Goal: Task Accomplishment & Management: Use online tool/utility

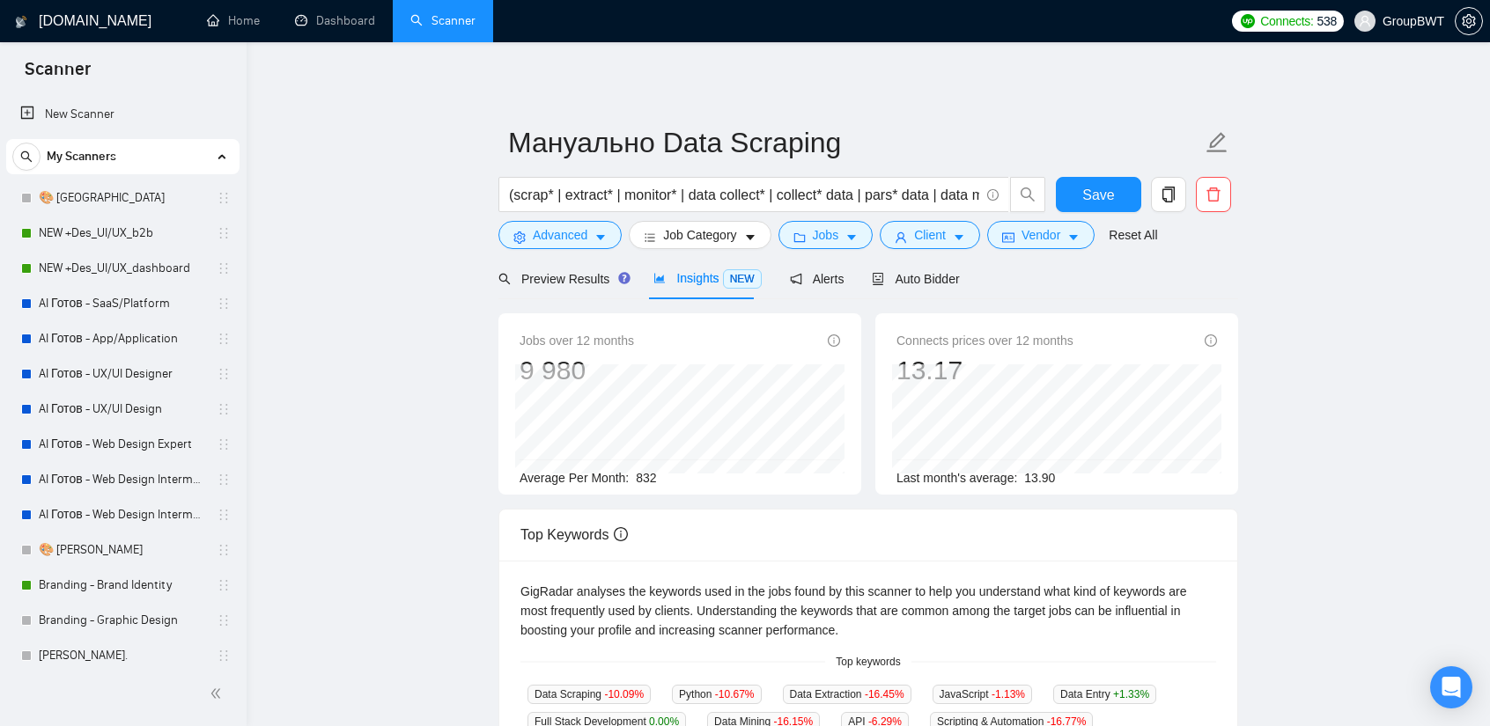
scroll to position [352, 0]
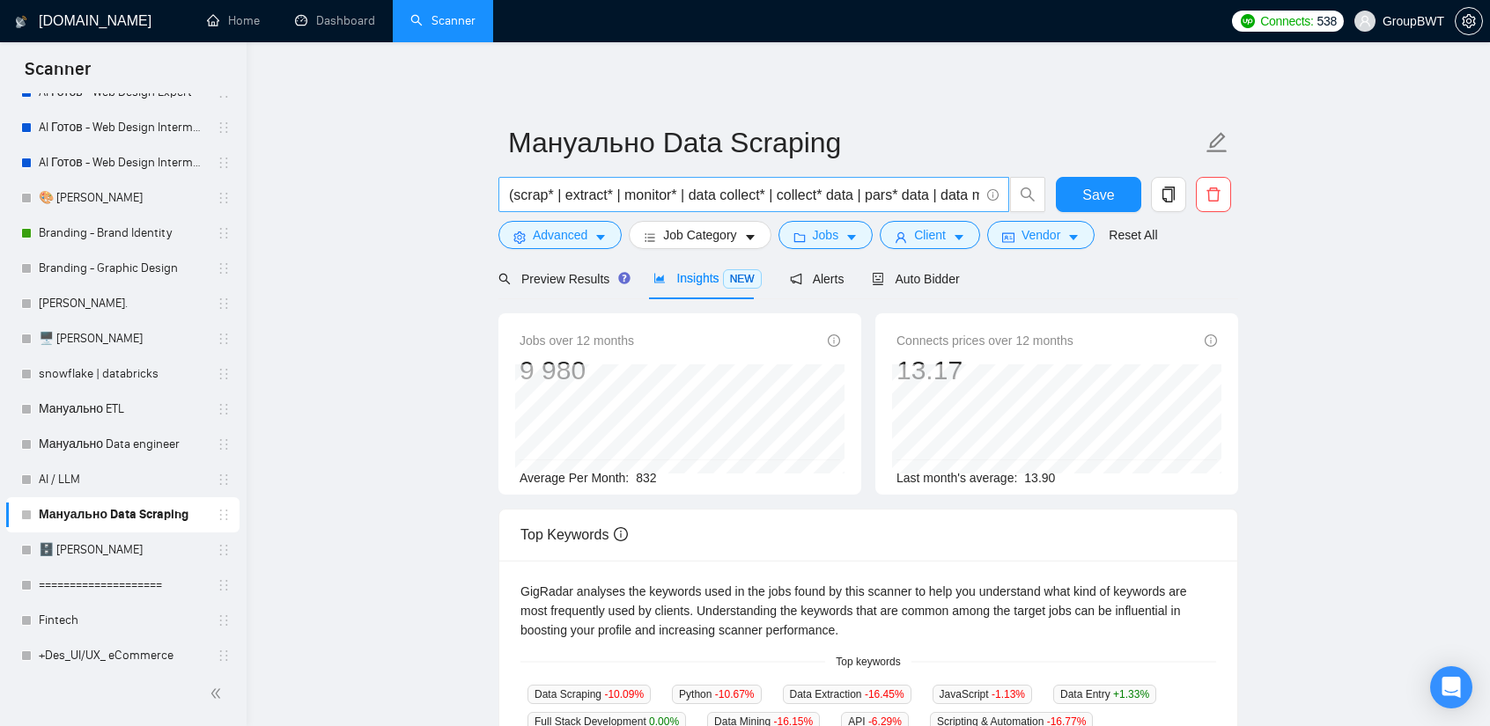
click at [527, 195] on input "(scrap* | extract* | monitor* | data collect* | collect* data | pars* data | da…" at bounding box center [744, 195] width 470 height 22
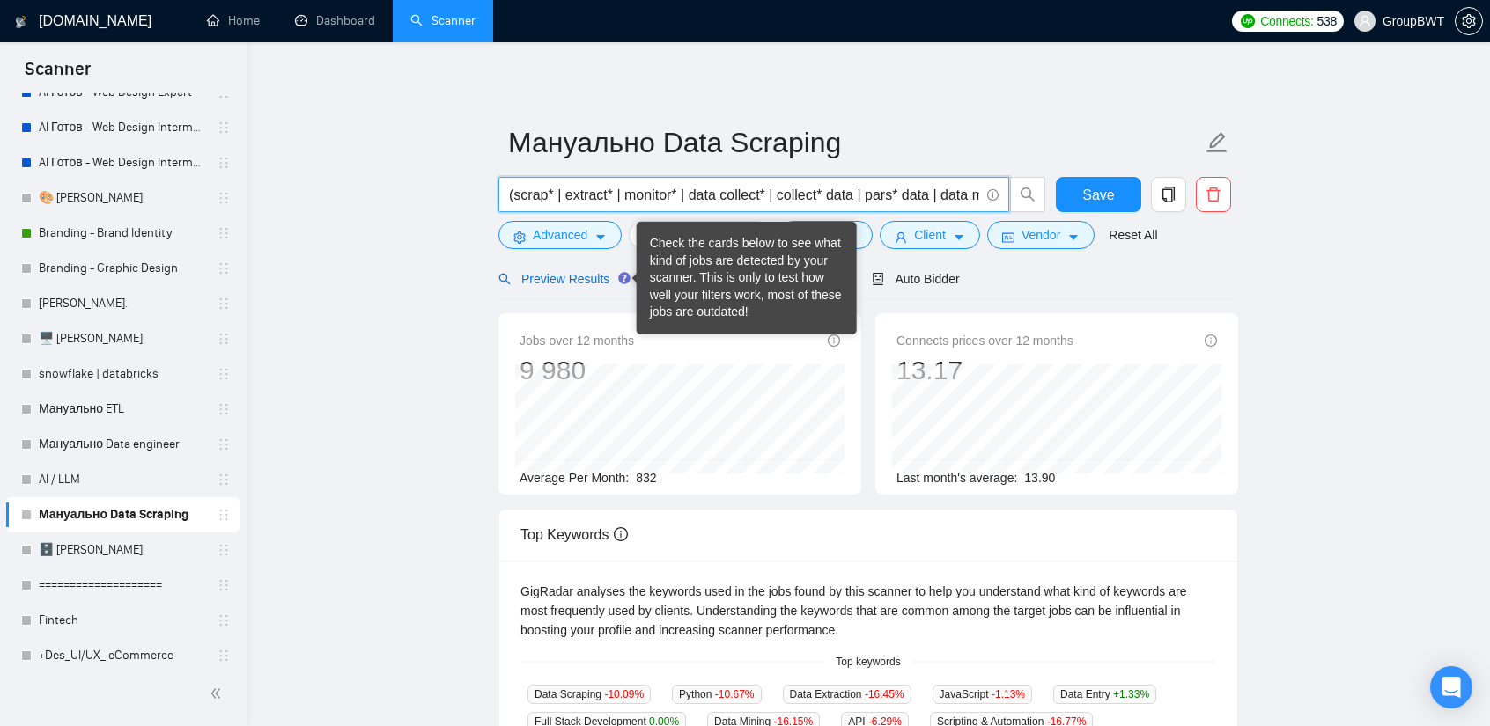
click at [560, 282] on span "Preview Results" at bounding box center [561, 279] width 127 height 14
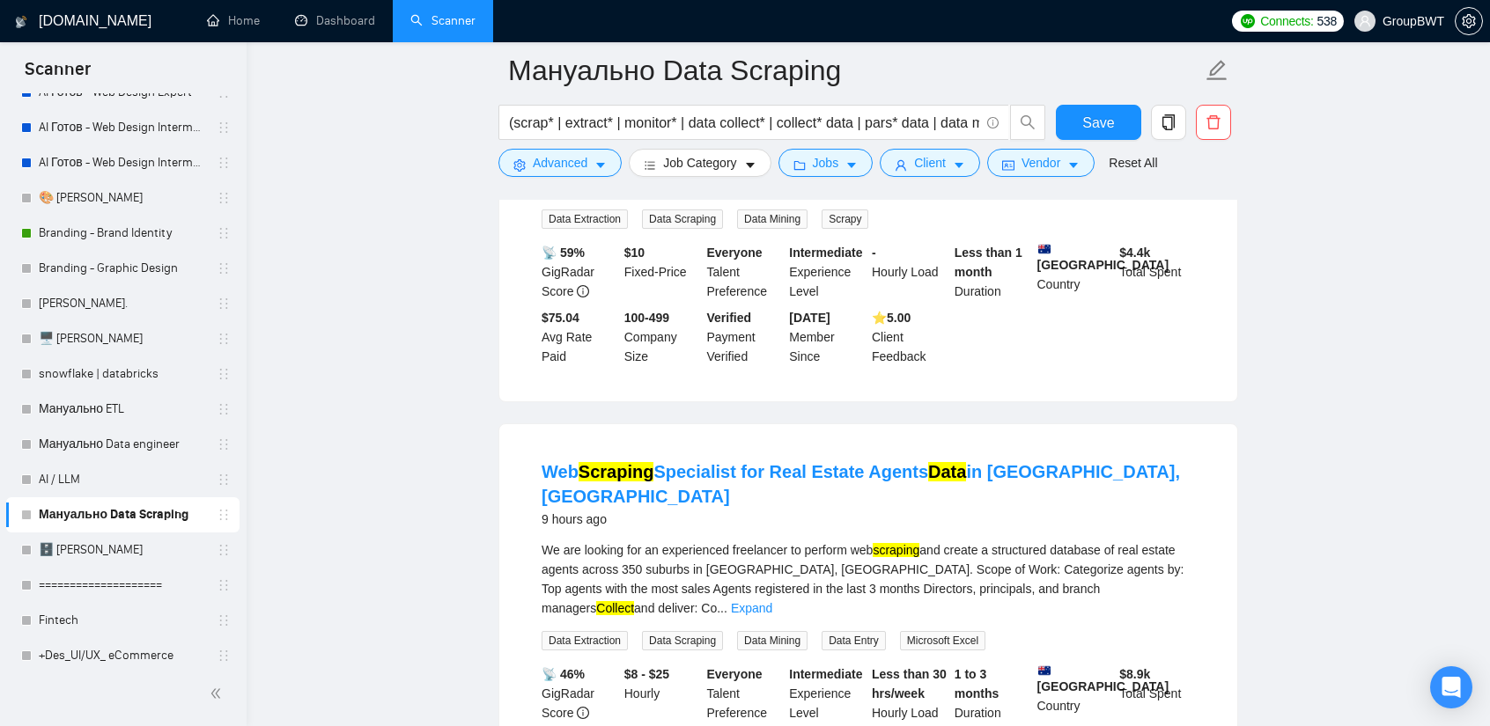
scroll to position [1145, 0]
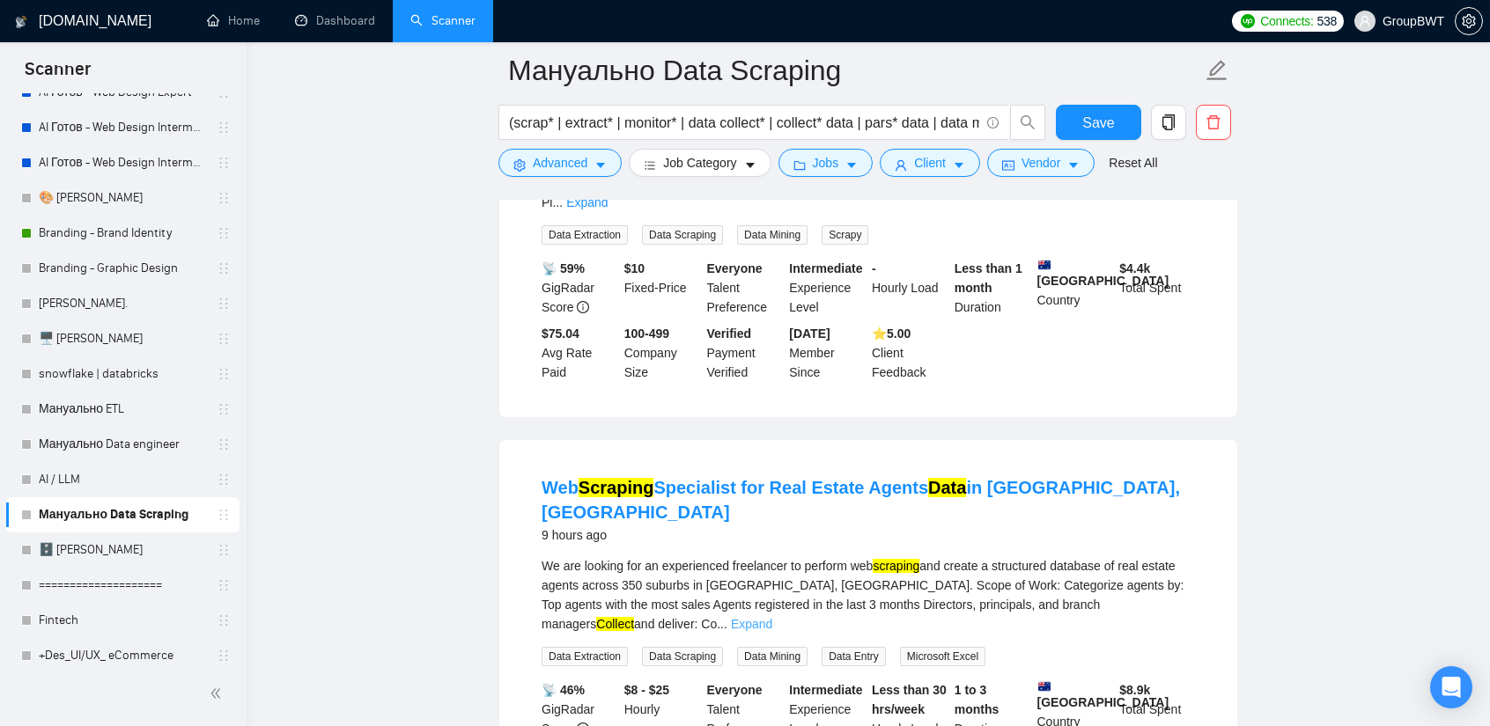
click at [772, 617] on link "Expand" at bounding box center [751, 624] width 41 height 14
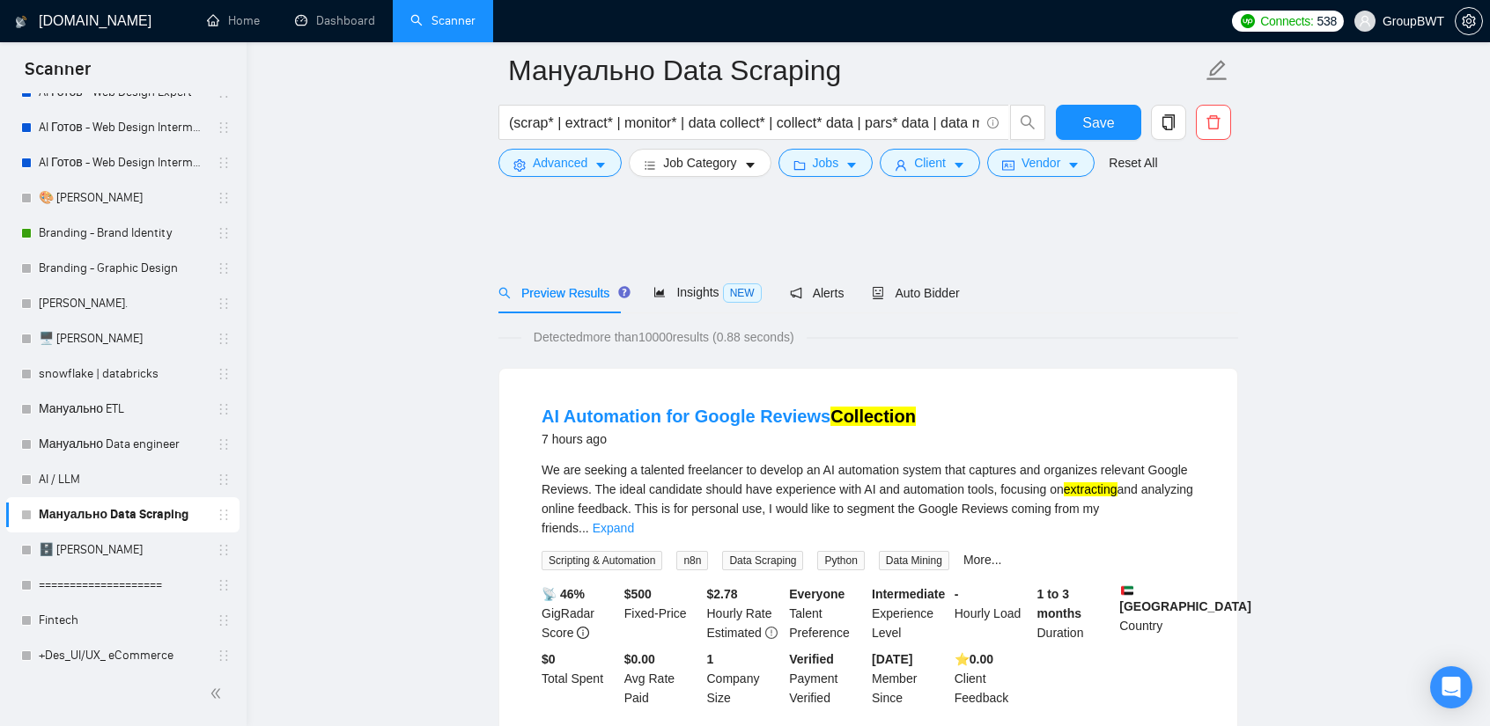
scroll to position [0, 0]
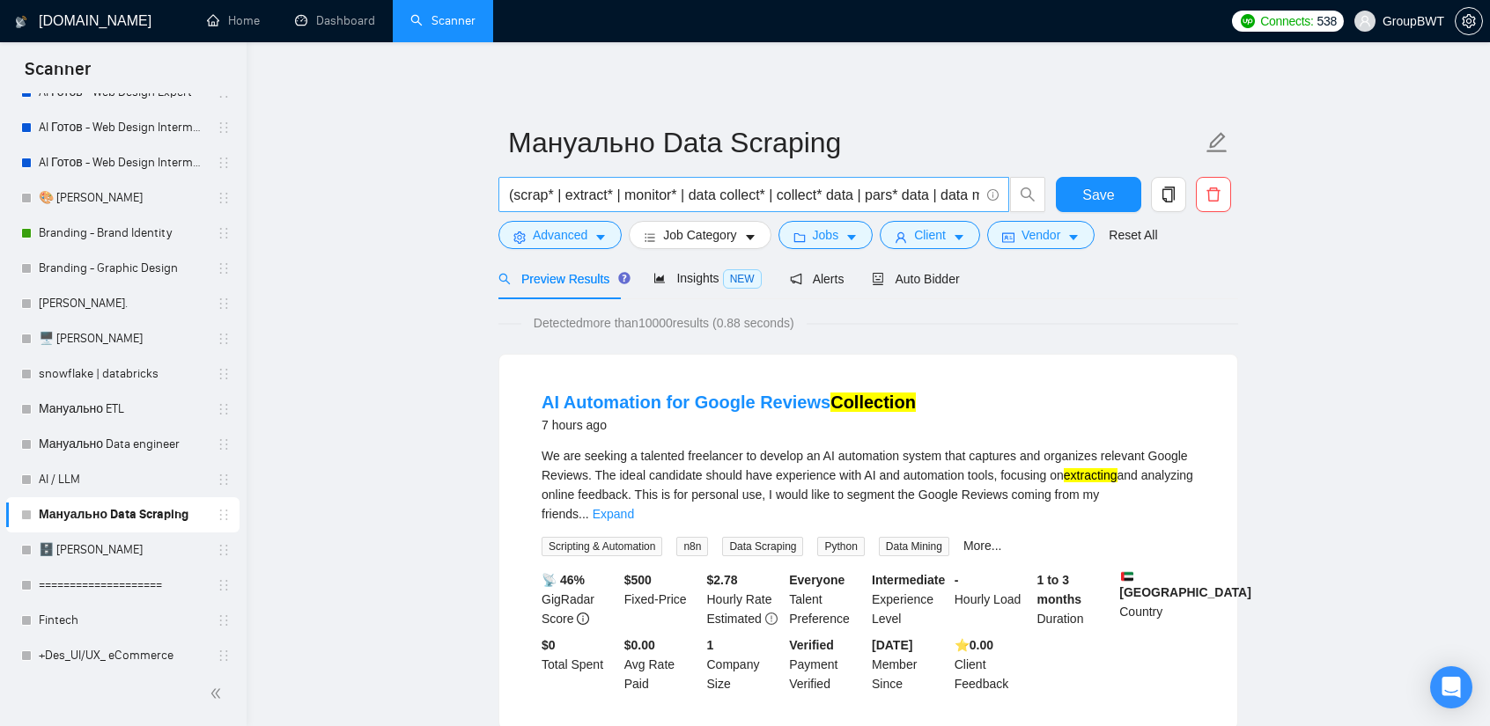
click at [568, 198] on input "(scrap* | extract* | monitor* | data collect* | collect* data | pars* data | da…" at bounding box center [744, 195] width 470 height 22
click at [699, 195] on input "(scrap* | extract* | monitor* | data collect* | collect* data | pars* data | da…" at bounding box center [744, 195] width 470 height 22
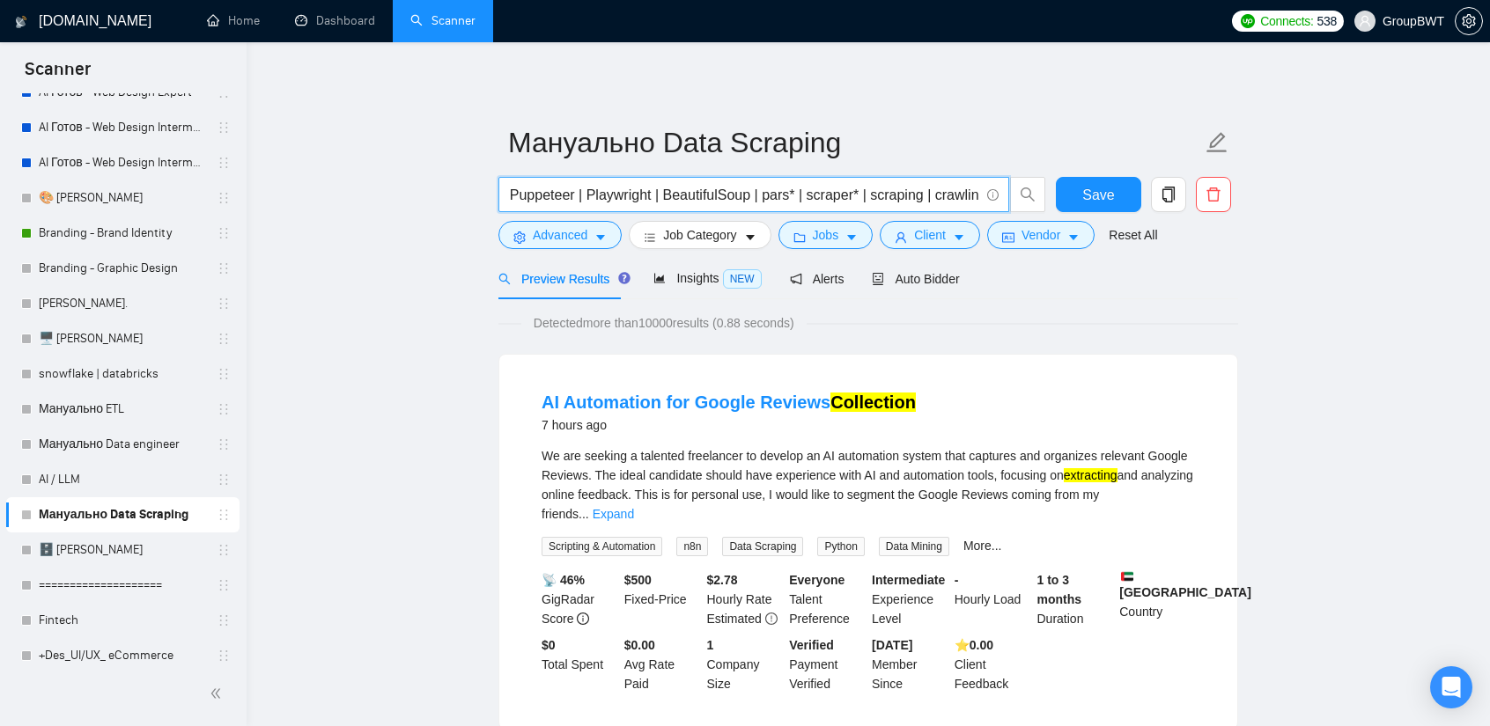
drag, startPoint x: 879, startPoint y: 195, endPoint x: 944, endPoint y: 187, distance: 65.7
click at [944, 187] on input "(scrap* | extract* | monitor* | data collect* | collect* data | pars* data | da…" at bounding box center [744, 195] width 470 height 22
click at [935, 191] on input "(scrap* | extract* | monitor* | data collect* | collect* data | pars* data | da…" at bounding box center [744, 195] width 470 height 22
click at [977, 191] on input "(scrap* | extract* | monitor* | data collect* | collect* data | pars* data | da…" at bounding box center [744, 195] width 470 height 22
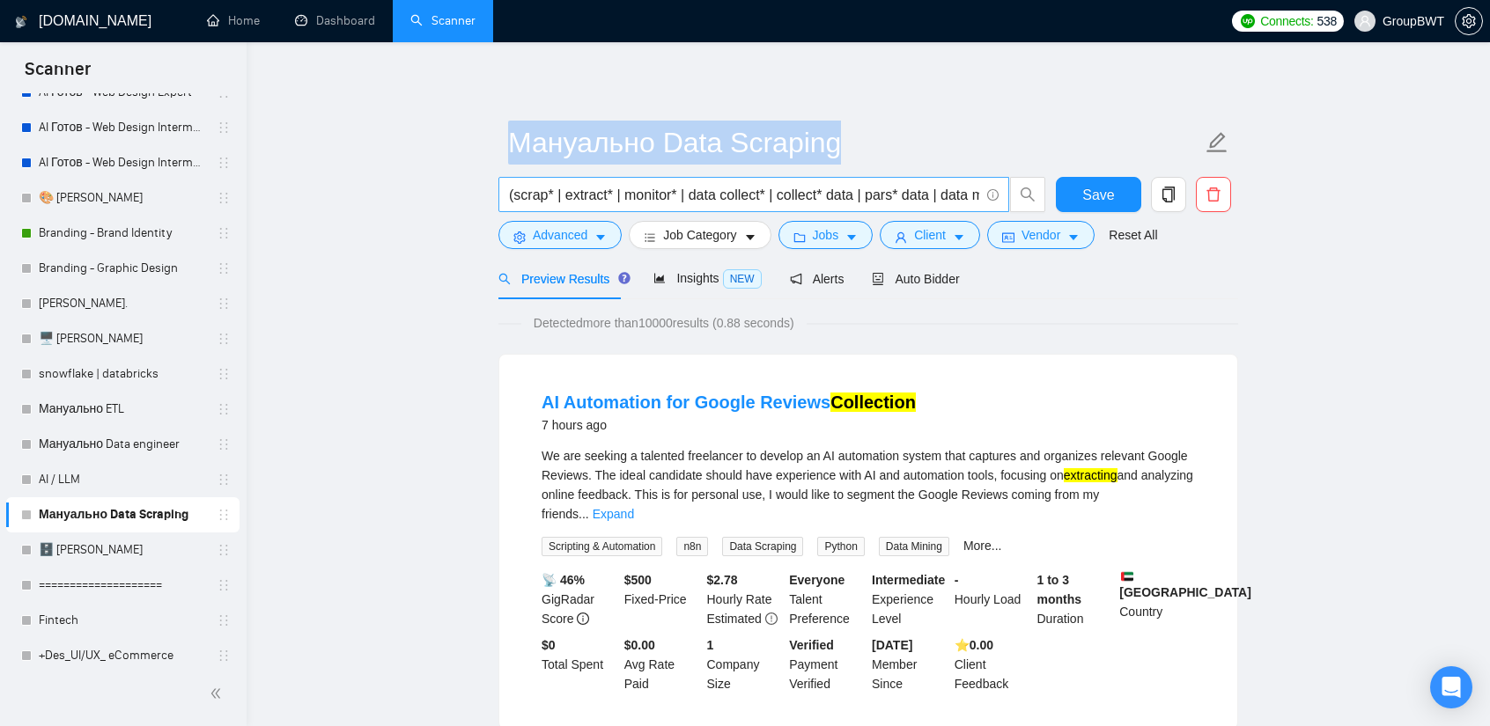
drag, startPoint x: 979, startPoint y: 192, endPoint x: 521, endPoint y: 200, distance: 457.9
click at [527, 200] on input "(scrap* | extract* | monitor* | data collect* | collect* data | pars* data | da…" at bounding box center [744, 195] width 470 height 22
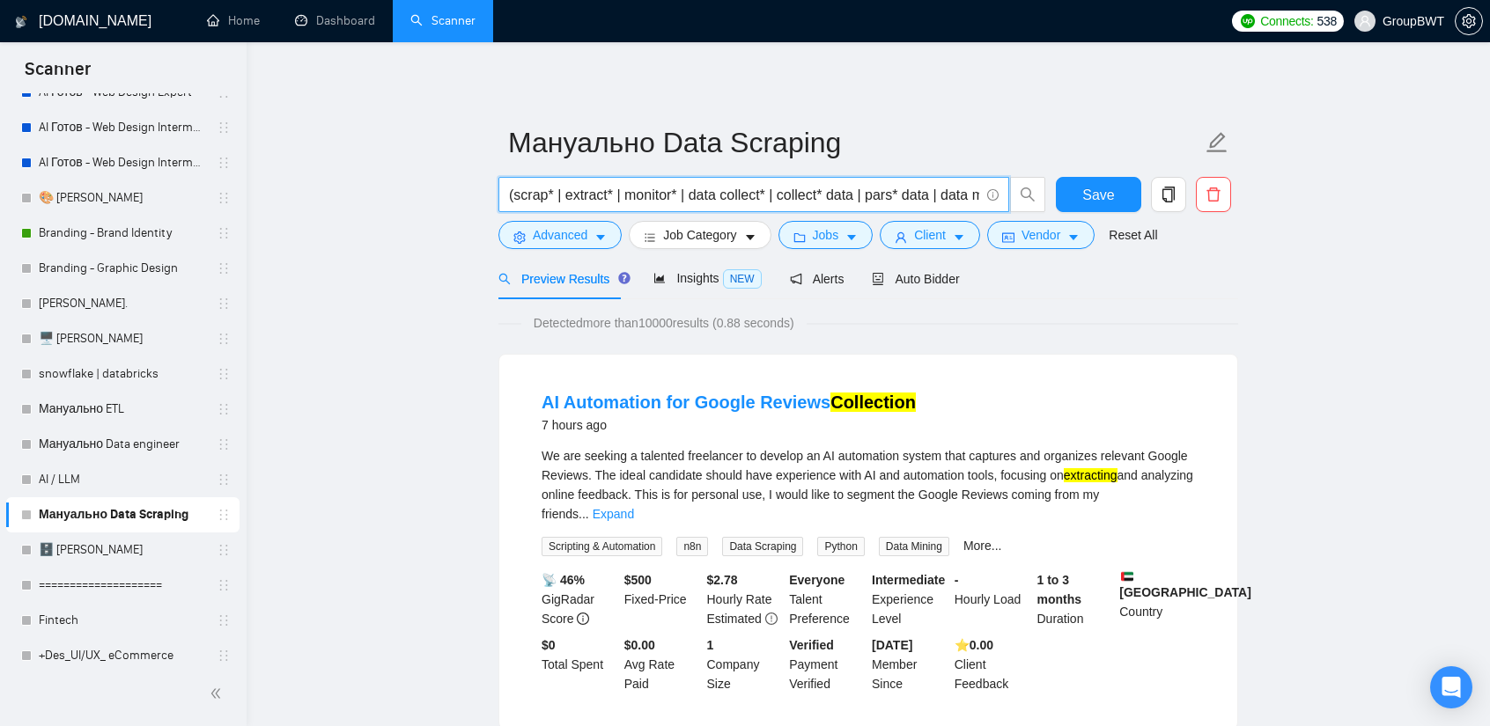
drag, startPoint x: 974, startPoint y: 195, endPoint x: 927, endPoint y: 199, distance: 46.8
click at [936, 199] on input "(scrap* | extract* | monitor* | data collect* | collect* data | pars* data | da…" at bounding box center [744, 195] width 470 height 22
